Goal: Information Seeking & Learning: Learn about a topic

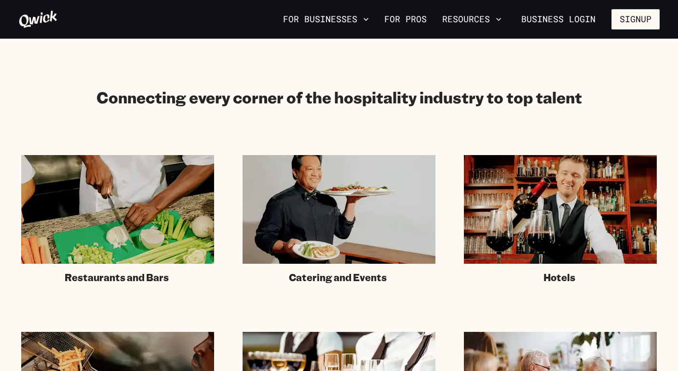
scroll to position [516, 0]
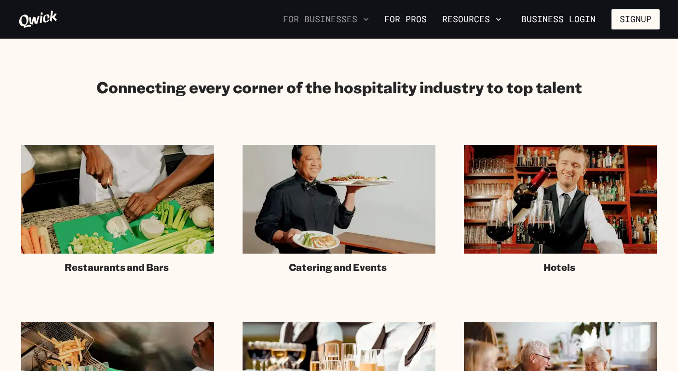
drag, startPoint x: 369, startPoint y: 17, endPoint x: 363, endPoint y: 27, distance: 11.7
click at [363, 27] on button "For Businesses" at bounding box center [326, 19] width 94 height 16
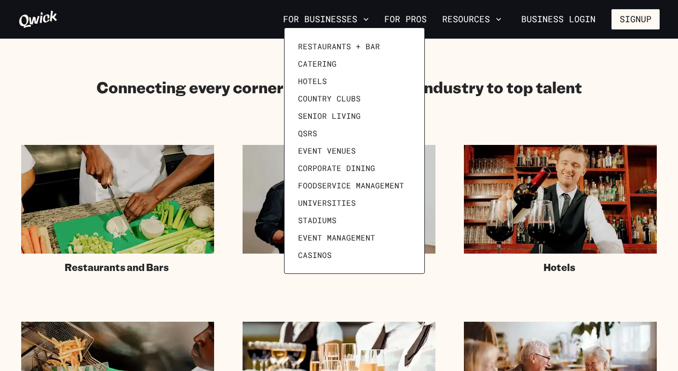
click at [515, 106] on div at bounding box center [339, 185] width 678 height 371
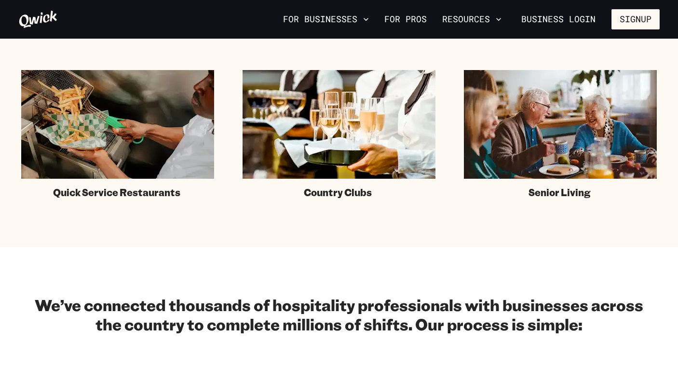
scroll to position [767, 0]
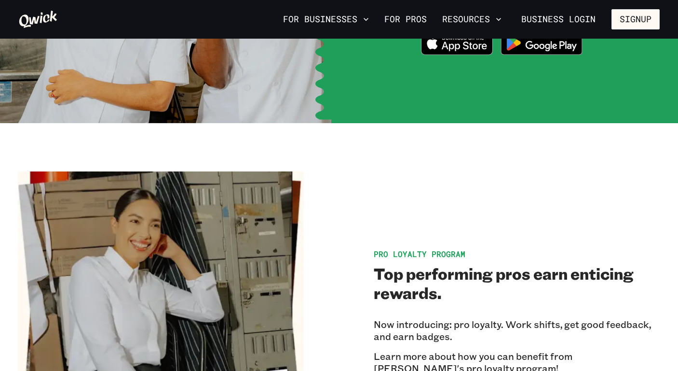
scroll to position [1507, 0]
